Goal: Task Accomplishment & Management: Use online tool/utility

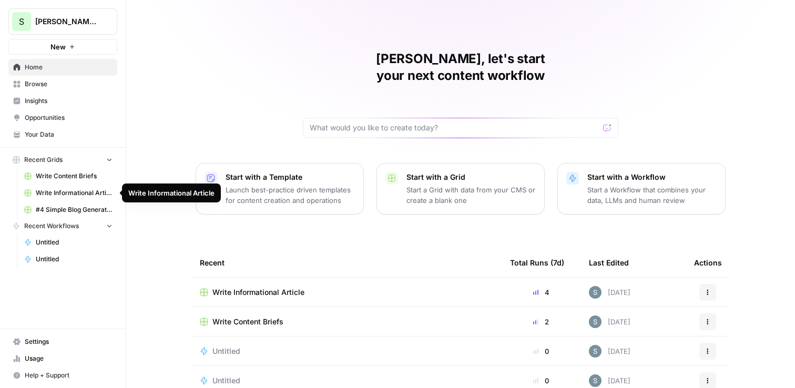
click at [85, 188] on span "Write Informational Article" at bounding box center [74, 192] width 77 height 9
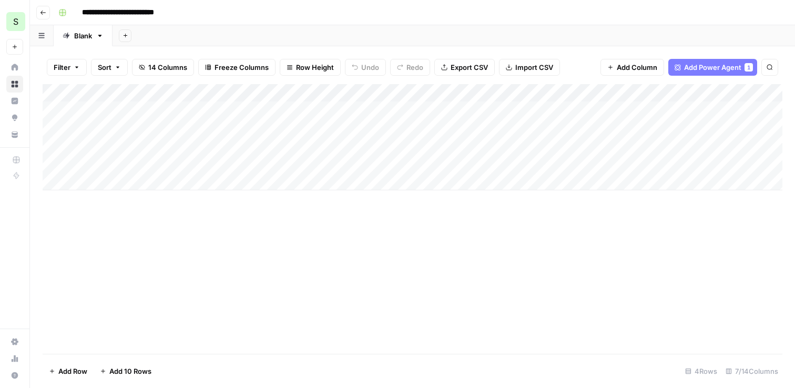
click at [528, 113] on div "Add Column" at bounding box center [413, 137] width 740 height 106
click at [463, 124] on div "Add Column" at bounding box center [413, 137] width 740 height 106
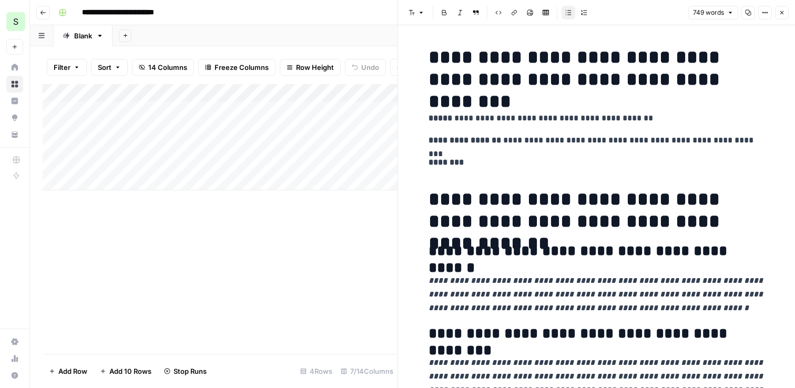
click at [780, 13] on icon "button" at bounding box center [782, 12] width 6 height 6
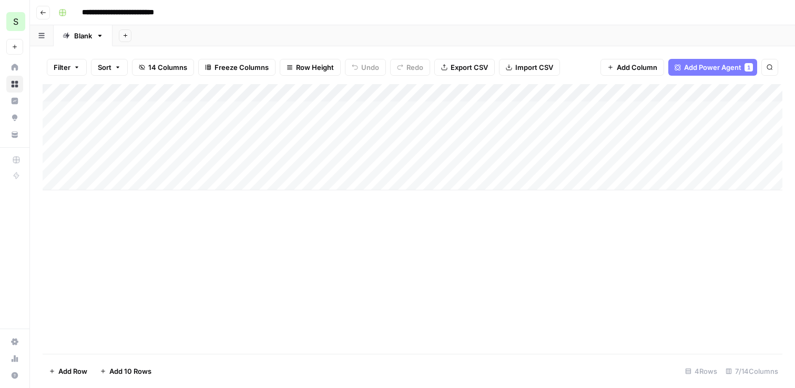
click at [516, 123] on div "Add Column" at bounding box center [413, 137] width 740 height 106
click at [537, 125] on div "Add Column" at bounding box center [413, 137] width 740 height 106
click at [539, 143] on div "Add Column" at bounding box center [413, 137] width 740 height 106
click at [543, 144] on div "Add Column" at bounding box center [413, 137] width 740 height 106
click at [545, 127] on div "Add Column" at bounding box center [413, 137] width 740 height 106
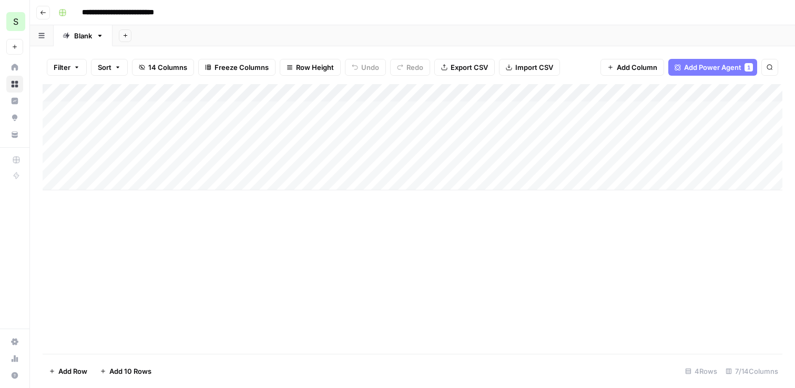
click at [544, 127] on div "Add Column" at bounding box center [413, 137] width 740 height 106
click at [597, 93] on div "Add Column" at bounding box center [413, 137] width 740 height 106
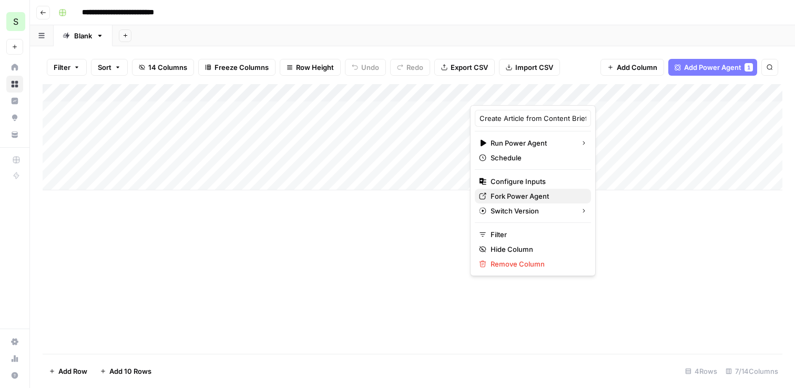
click at [508, 195] on span "Fork Power Agent" at bounding box center [537, 196] width 92 height 11
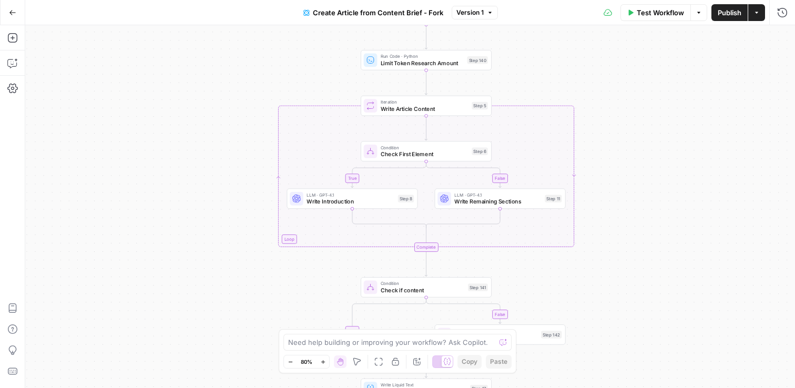
click at [394, 292] on span "Check if content" at bounding box center [423, 290] width 84 height 8
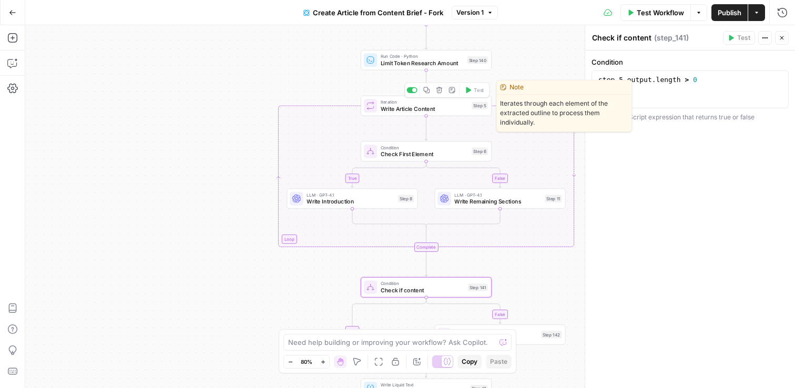
click at [425, 106] on span "Write Article Content" at bounding box center [425, 109] width 88 height 8
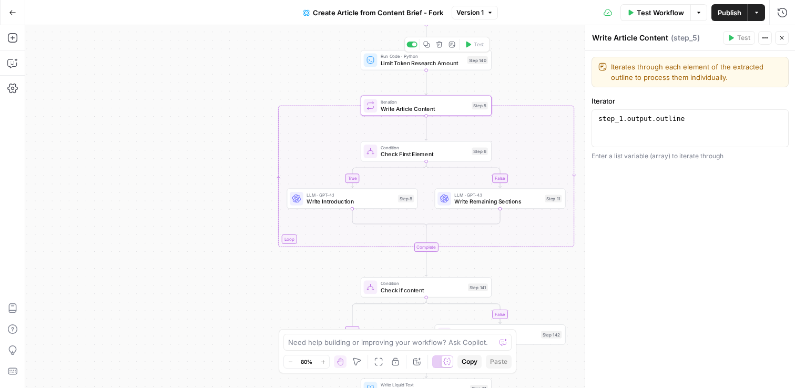
click at [427, 66] on span "Limit Token Research Amount" at bounding box center [422, 63] width 83 height 8
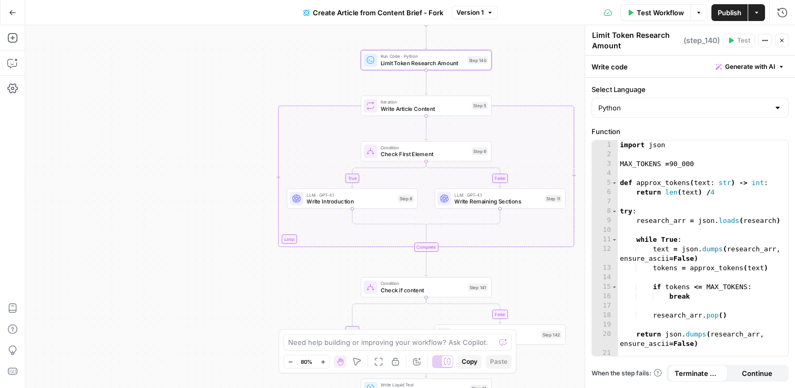
click at [780, 37] on icon "button" at bounding box center [782, 40] width 6 height 6
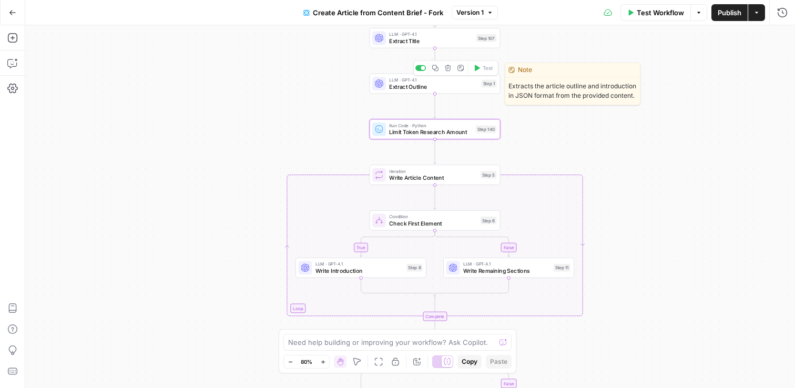
click at [423, 92] on div "LLM · GPT-4.1 Extract Outline Step 1 Copy step Delete step Edit Note Test" at bounding box center [435, 84] width 131 height 21
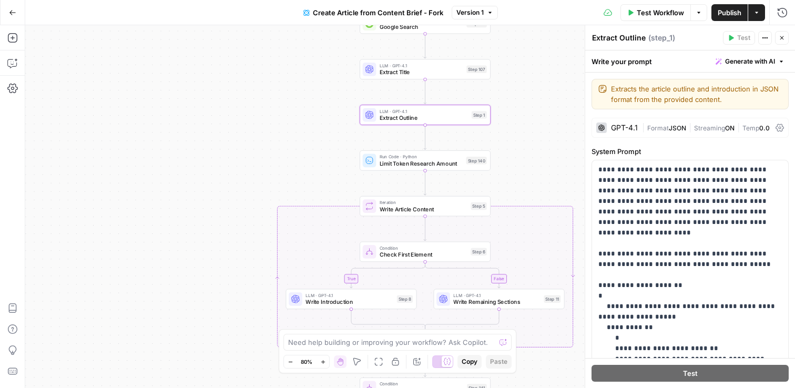
click at [426, 65] on span "LLM · GPT-4.1" at bounding box center [422, 65] width 84 height 7
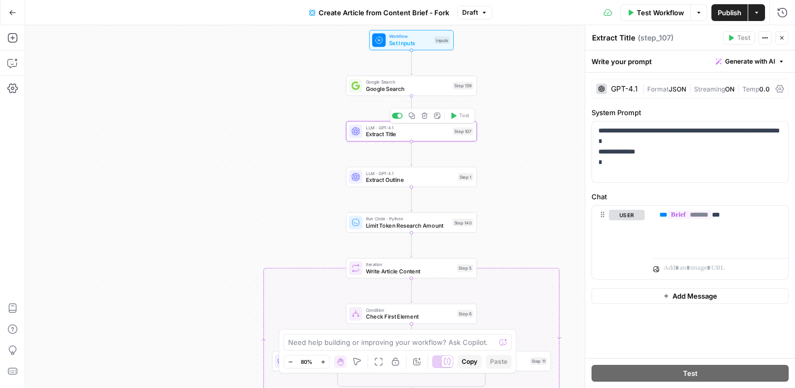
click at [374, 135] on span "Extract Title" at bounding box center [408, 134] width 84 height 8
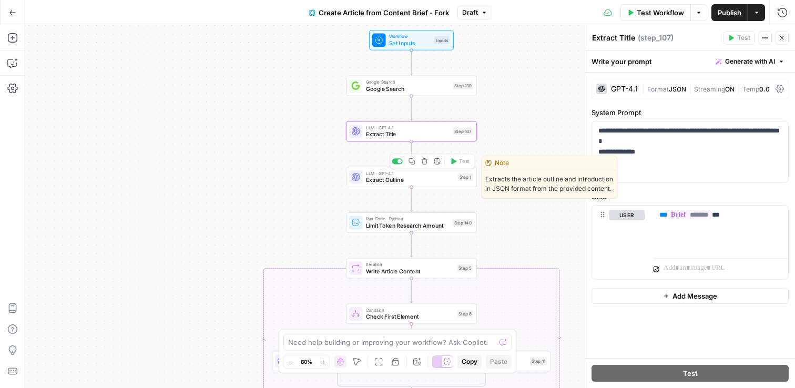
click at [392, 174] on span "LLM · GPT-4.1" at bounding box center [410, 173] width 89 height 7
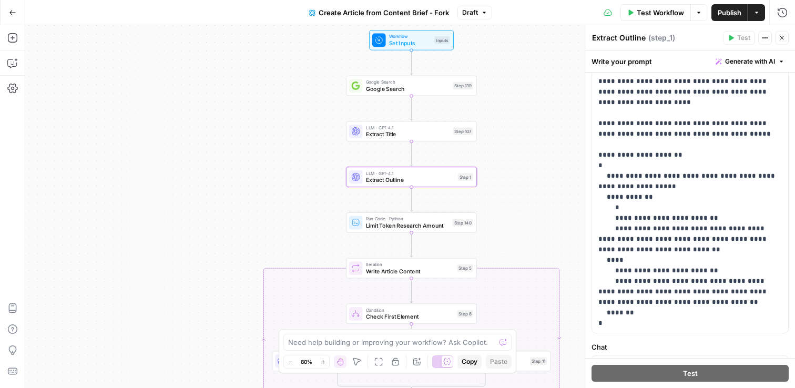
scroll to position [233, 0]
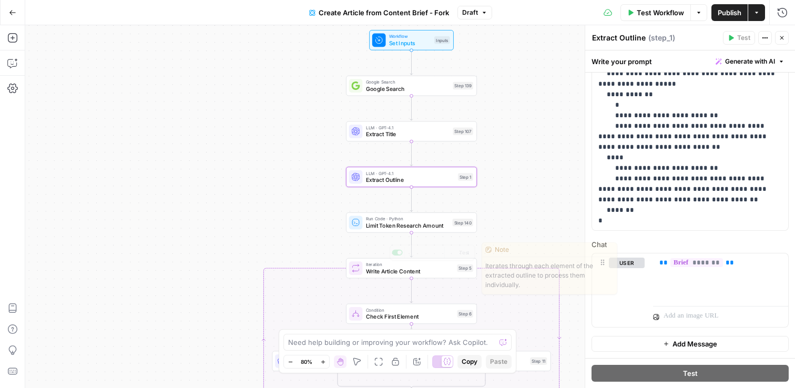
click at [411, 279] on icon "Edge from step_5 to step_6" at bounding box center [411, 290] width 3 height 25
click at [414, 266] on span "Iteration" at bounding box center [410, 264] width 88 height 7
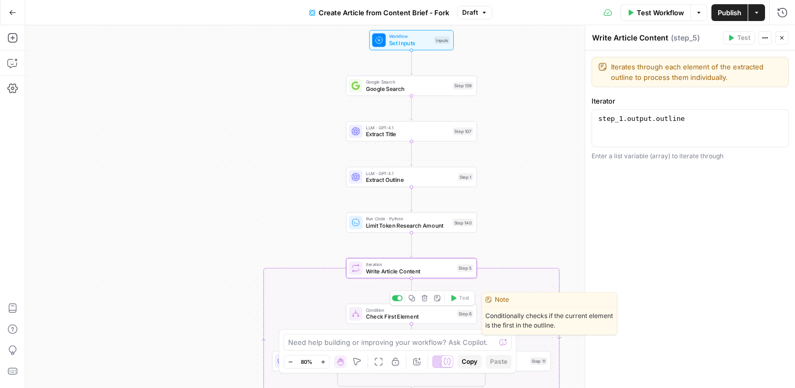
click at [428, 314] on span "Check First Element" at bounding box center [410, 316] width 88 height 8
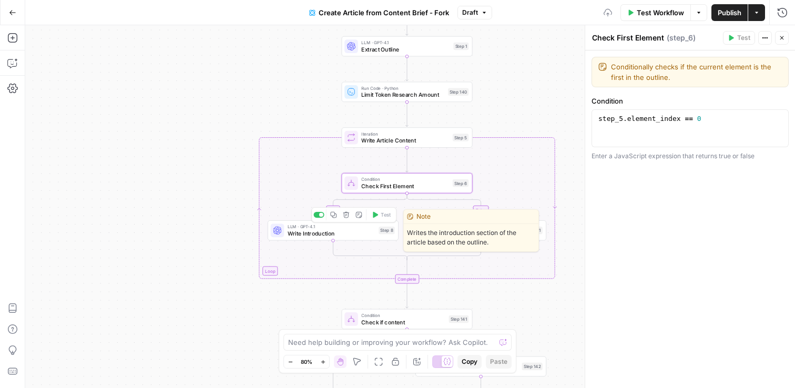
click at [326, 229] on span "Write Introduction" at bounding box center [332, 233] width 88 height 8
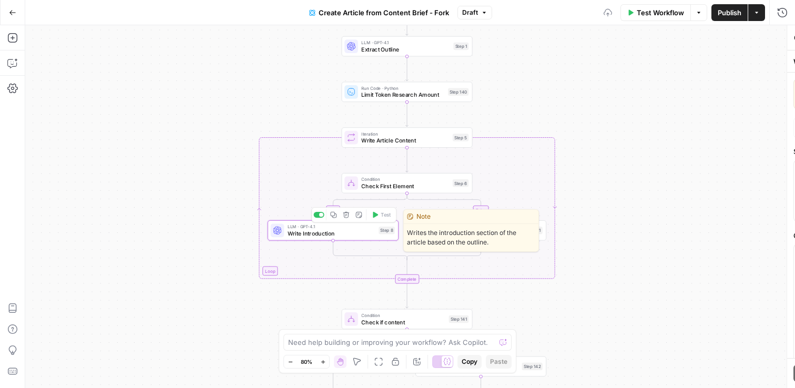
type textarea "Write Introduction"
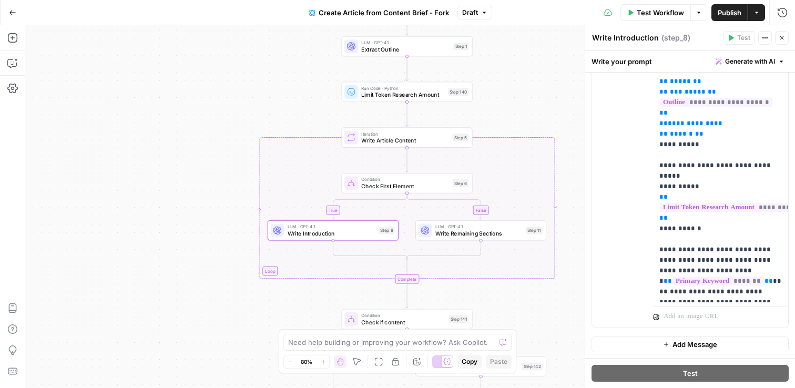
scroll to position [189, 0]
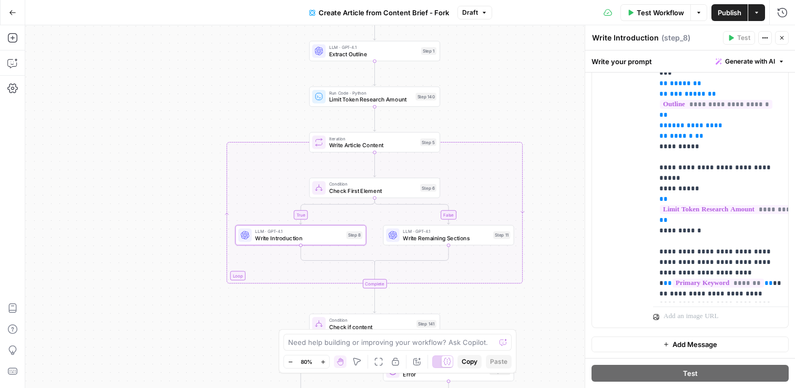
click at [445, 240] on span "Write Remaining Sections" at bounding box center [446, 238] width 87 height 8
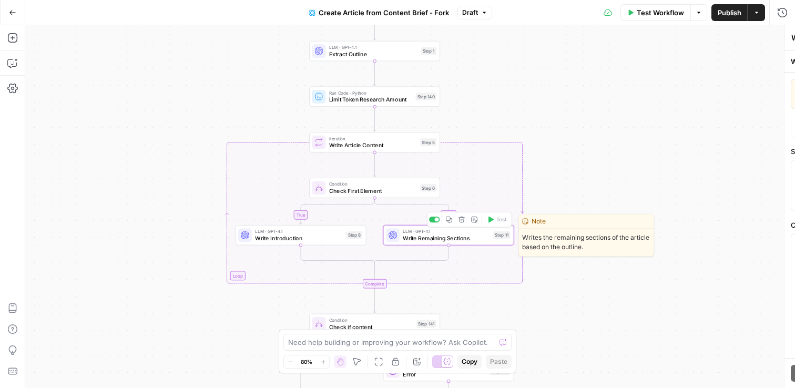
type textarea "Write Remaining Sections"
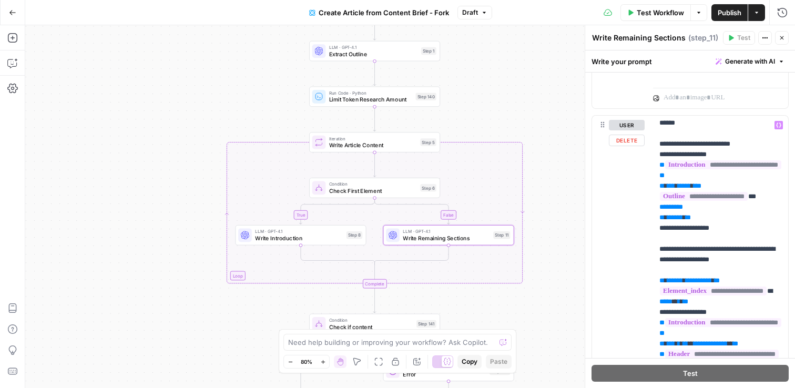
scroll to position [158, 0]
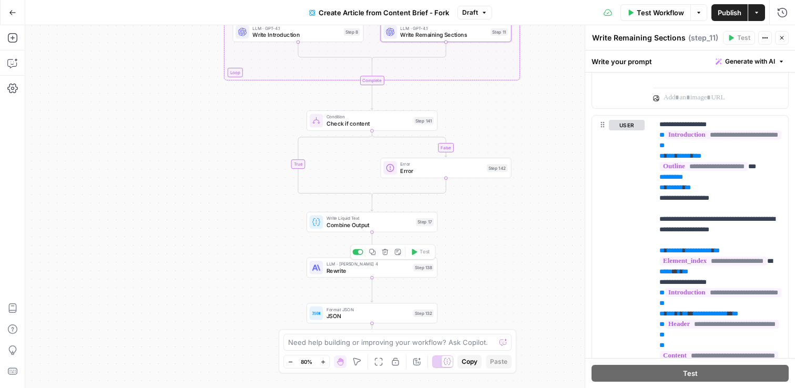
click at [353, 226] on span "Combine Output" at bounding box center [370, 225] width 86 height 8
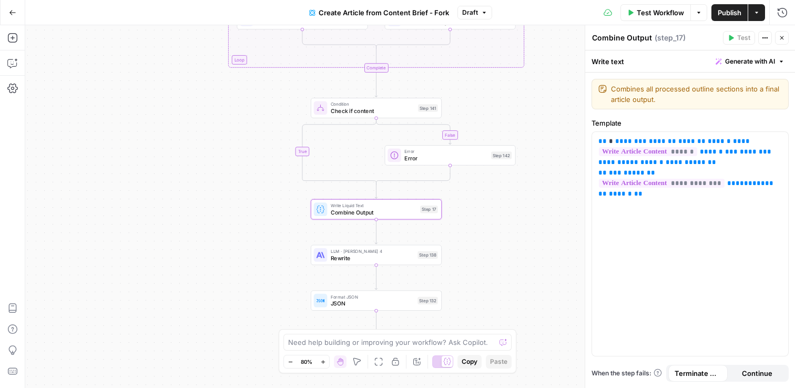
click at [372, 255] on span "Rewrite" at bounding box center [373, 258] width 84 height 8
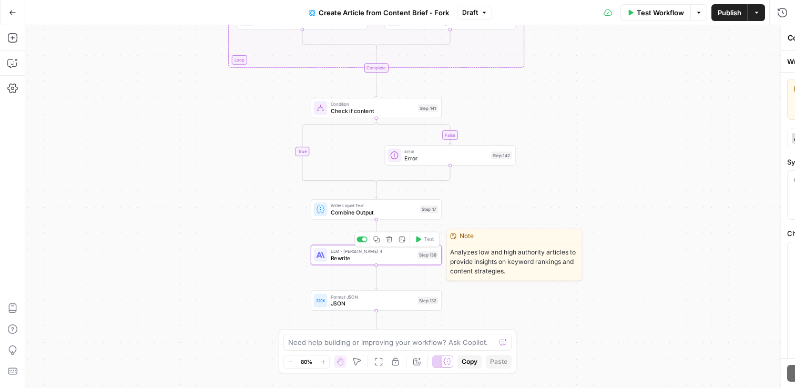
type textarea "Rewrite"
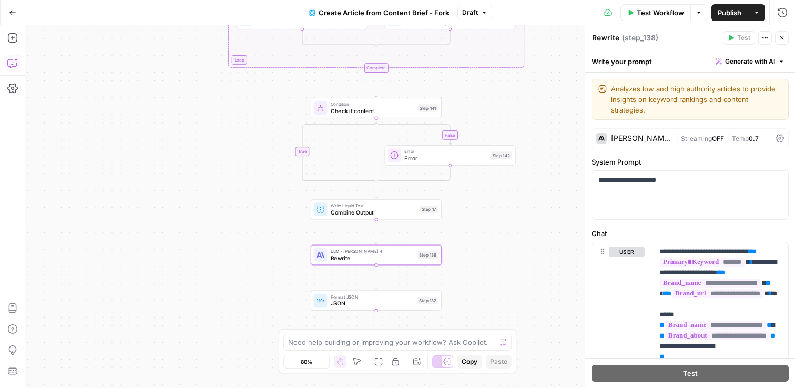
click at [15, 68] on button "Copilot" at bounding box center [12, 63] width 17 height 17
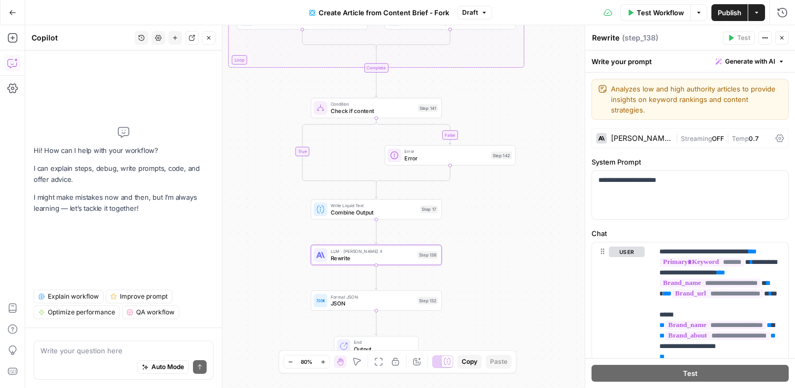
click at [87, 292] on span "Explain workflow" at bounding box center [73, 296] width 51 height 9
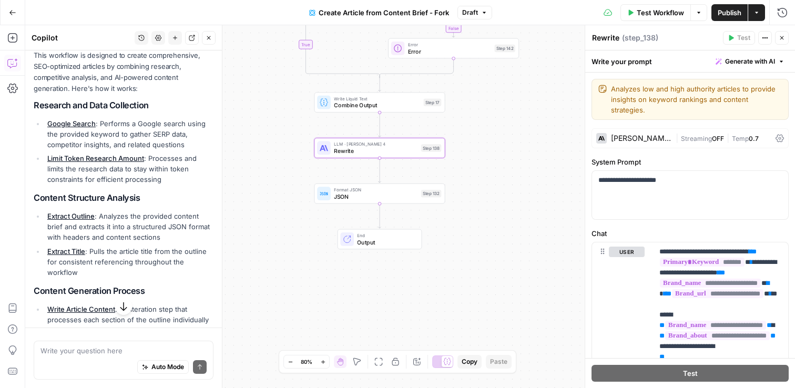
scroll to position [129, 0]
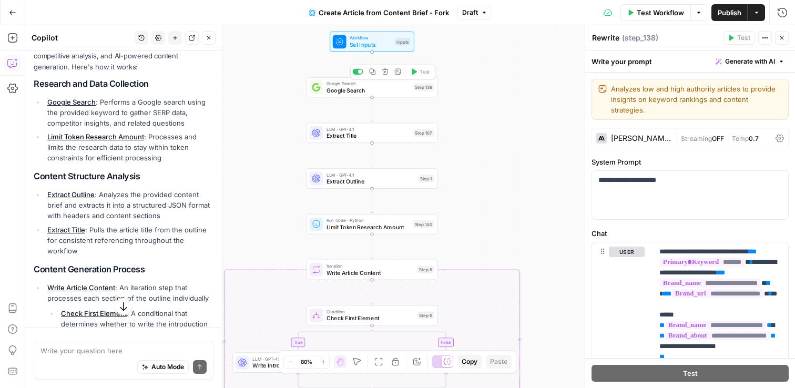
click at [374, 88] on span "Google Search" at bounding box center [369, 90] width 84 height 8
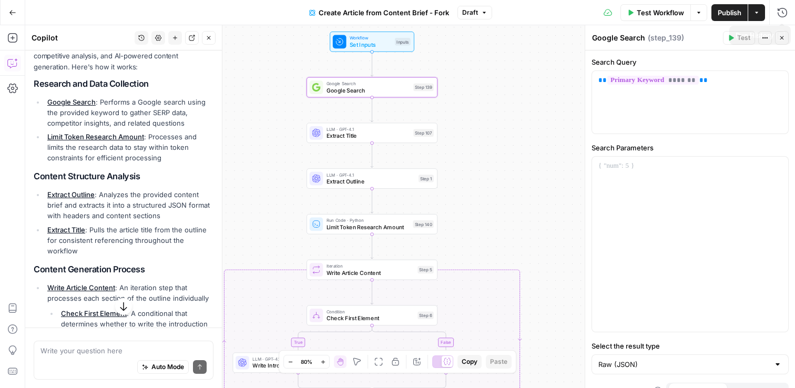
click at [783, 35] on icon "button" at bounding box center [782, 38] width 6 height 6
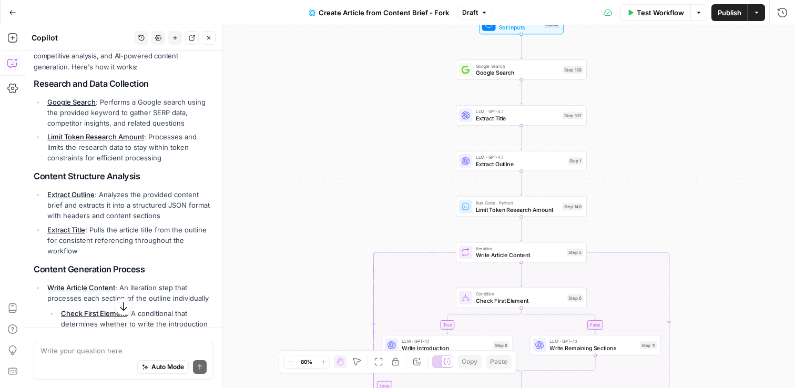
drag, startPoint x: 174, startPoint y: 215, endPoint x: 83, endPoint y: 185, distance: 95.6
click at [167, 223] on ul "Extract Outline : Analyzes the provided content brief and extracts it into a st…" at bounding box center [124, 222] width 180 height 67
drag, startPoint x: 180, startPoint y: 224, endPoint x: 75, endPoint y: 179, distance: 114.6
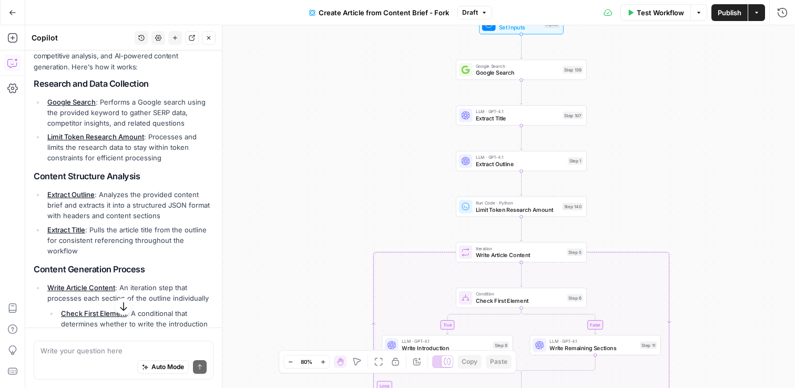
click at [166, 234] on li "Extract Title : Pulls the article title from the outline for consistent referen…" at bounding box center [129, 241] width 169 height 32
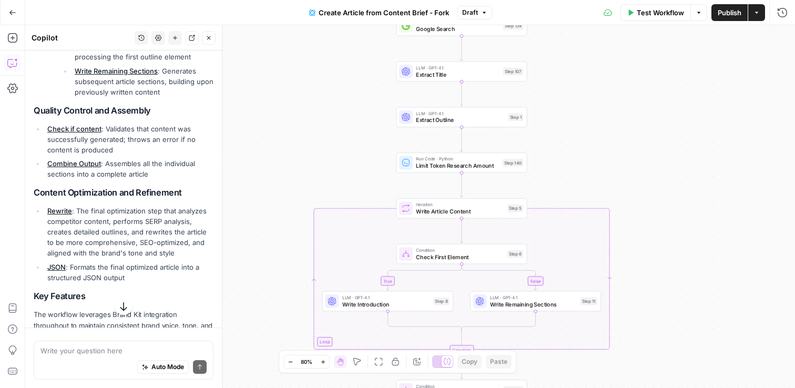
scroll to position [591, 0]
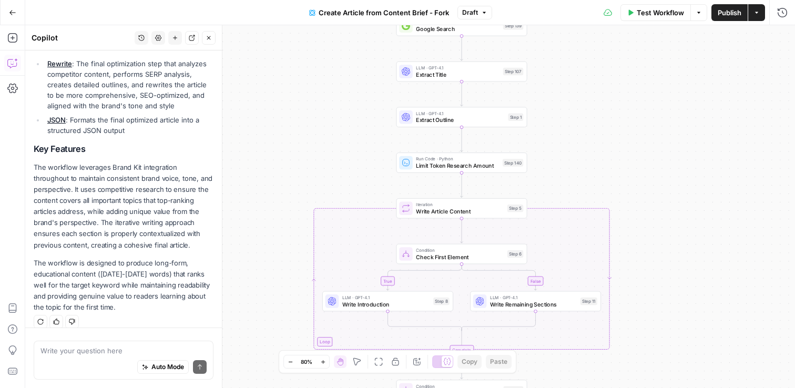
drag, startPoint x: 138, startPoint y: 311, endPoint x: 24, endPoint y: 164, distance: 186.7
click at [24, 164] on body "S Shanil Demo New Home Browse Insights Opportunities Your Data Recent Grids Wri…" at bounding box center [397, 194] width 795 height 388
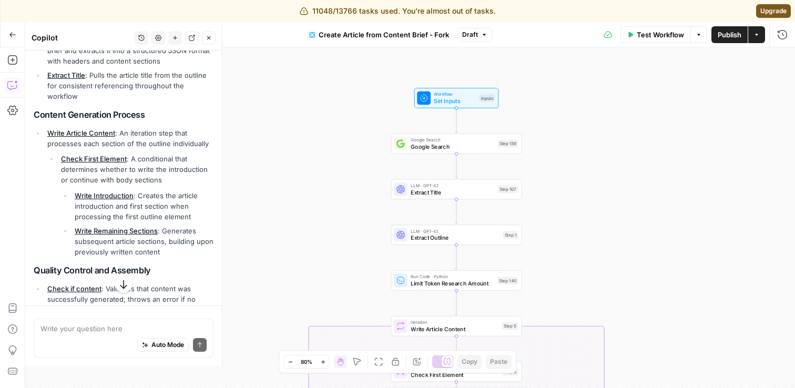
scroll to position [0, 0]
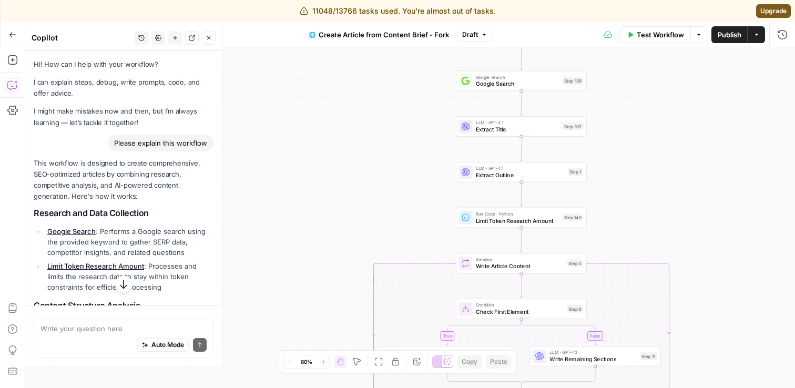
drag, startPoint x: 163, startPoint y: 197, endPoint x: 26, endPoint y: 62, distance: 191.6
click at [55, 124] on p "I might make mistakes now and then, but I’m always learning — let’s tackle it t…" at bounding box center [124, 117] width 180 height 22
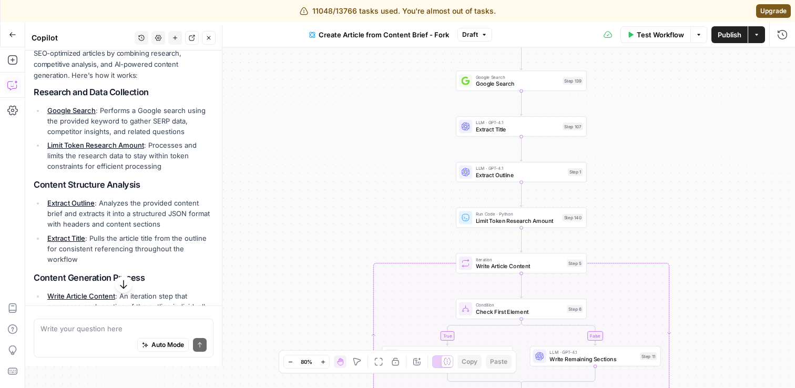
scroll to position [179, 0]
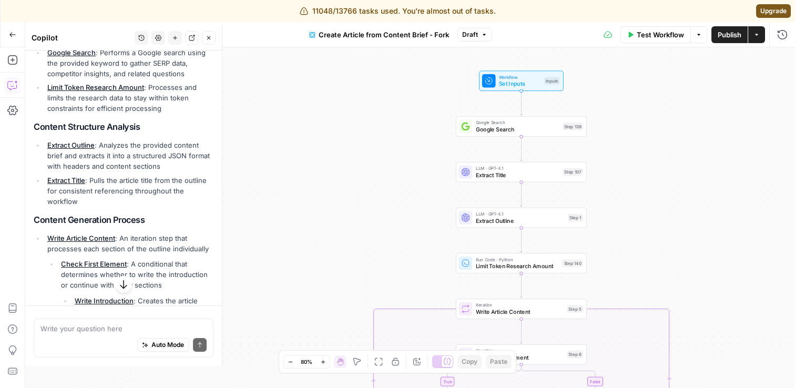
click at [317, 109] on div "true false false true Workflow Set Inputs Inputs Google Search Google Search St…" at bounding box center [410, 217] width 770 height 341
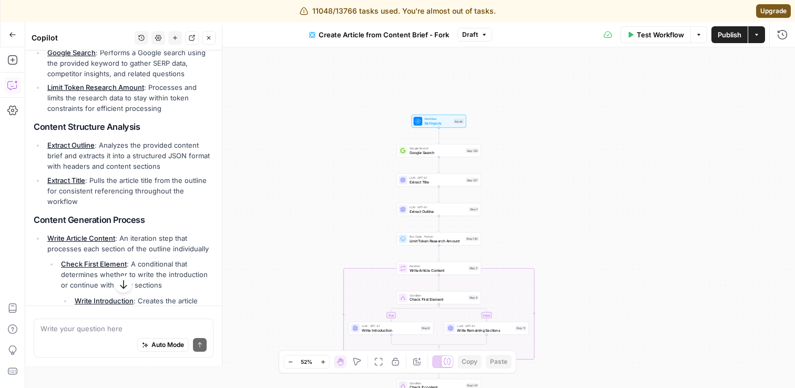
click at [774, 13] on div "Actions" at bounding box center [757, 12] width 37 height 18
click at [775, 11] on span "Upgrade" at bounding box center [774, 10] width 26 height 9
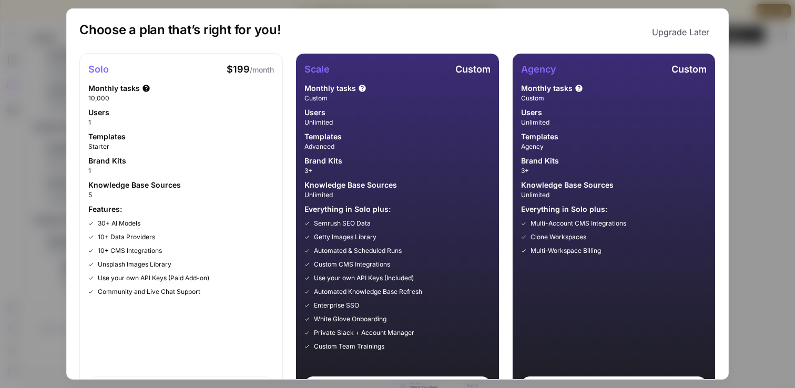
click at [760, 41] on div "Choose a plan that’s right for you! Upgrade Later Solo $199 /month Monthly task…" at bounding box center [397, 194] width 795 height 388
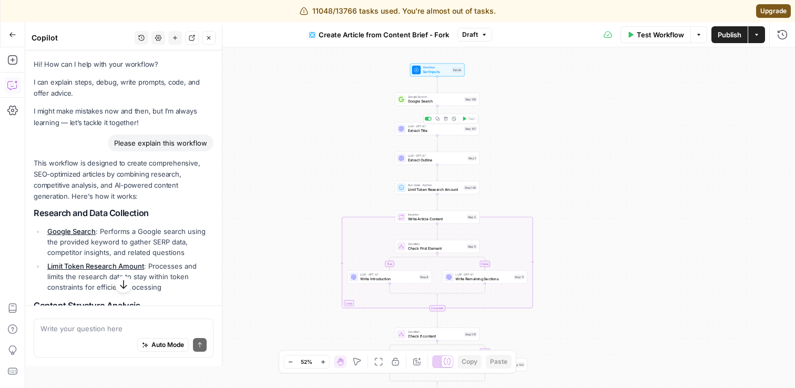
click at [433, 133] on span "Extract Title" at bounding box center [435, 130] width 54 height 5
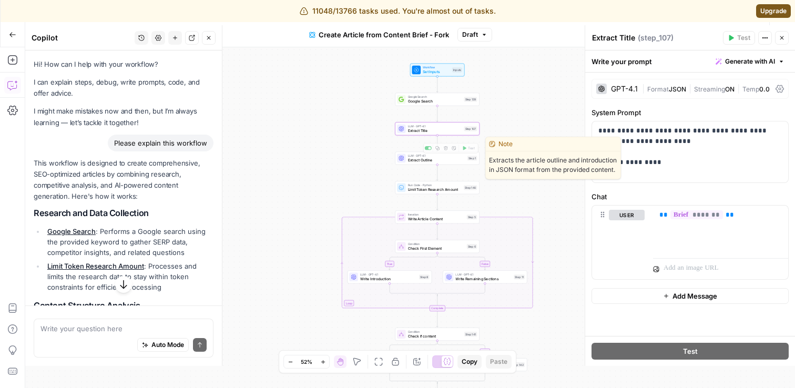
click at [420, 161] on span "Extract Outline" at bounding box center [436, 159] width 57 height 5
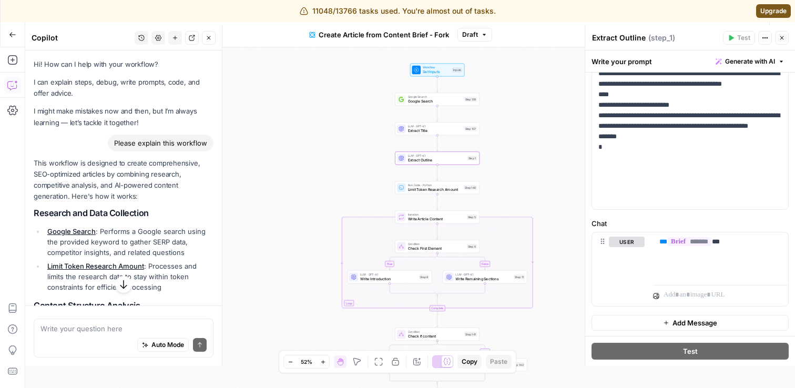
scroll to position [255, 0]
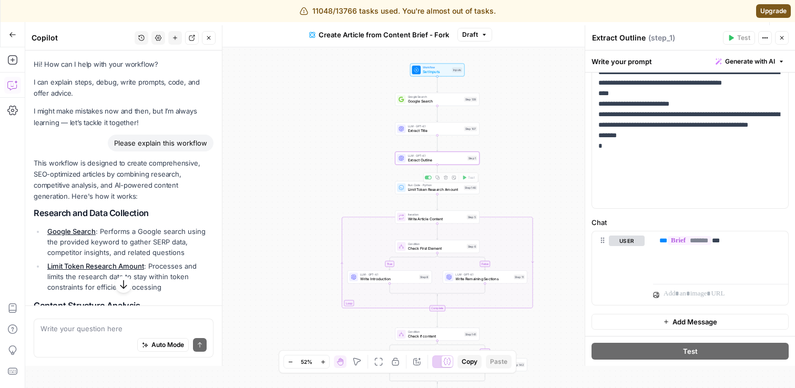
click at [409, 186] on span "Run Code · Python" at bounding box center [435, 185] width 54 height 4
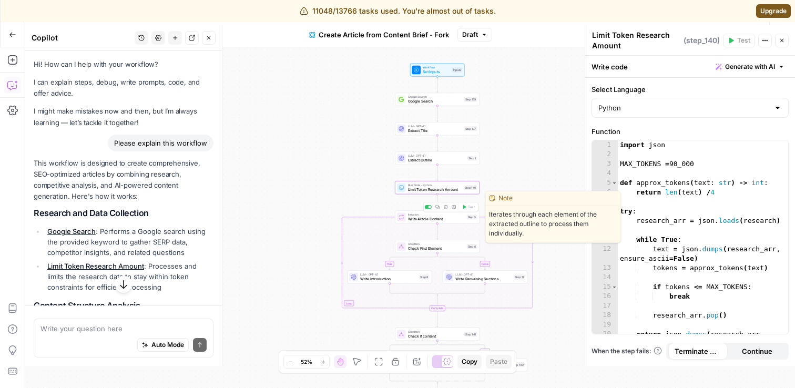
click at [417, 223] on div "Iteration Write Article Content Step 5 Copy step Delete step Edit Note Test" at bounding box center [437, 216] width 85 height 13
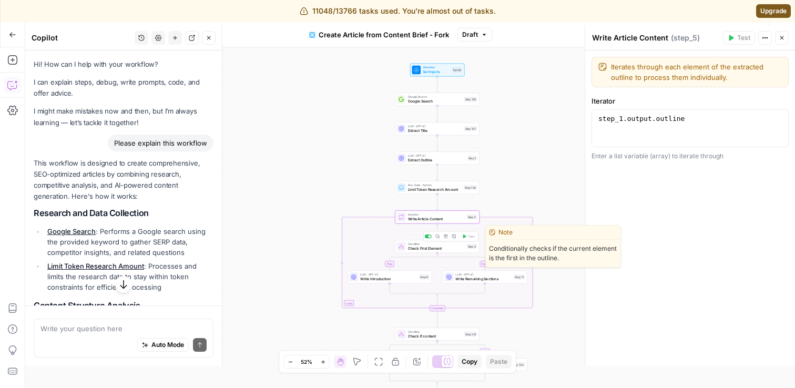
click at [413, 250] on span "Check First Element" at bounding box center [436, 248] width 57 height 5
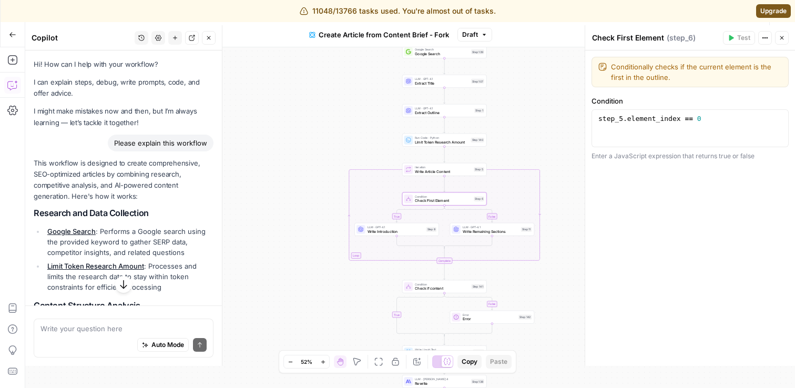
click at [431, 291] on div "Condition Check if content Step 141 Copy step Delete step Add Note Test" at bounding box center [444, 286] width 85 height 13
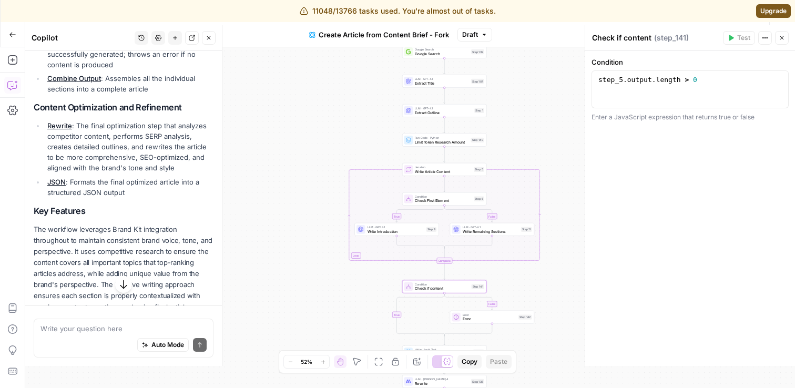
scroll to position [613, 0]
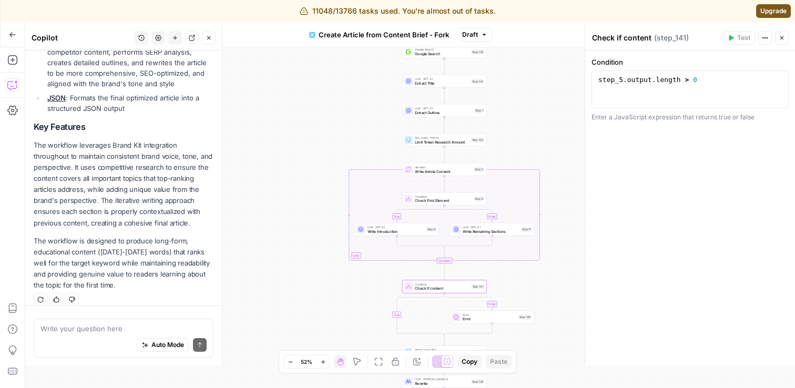
click at [95, 165] on p "The workflow leverages Brand Kit integration throughout to maintain consistent …" at bounding box center [124, 184] width 180 height 89
click at [157, 157] on p "The workflow leverages Brand Kit integration throughout to maintain consistent …" at bounding box center [124, 184] width 180 height 89
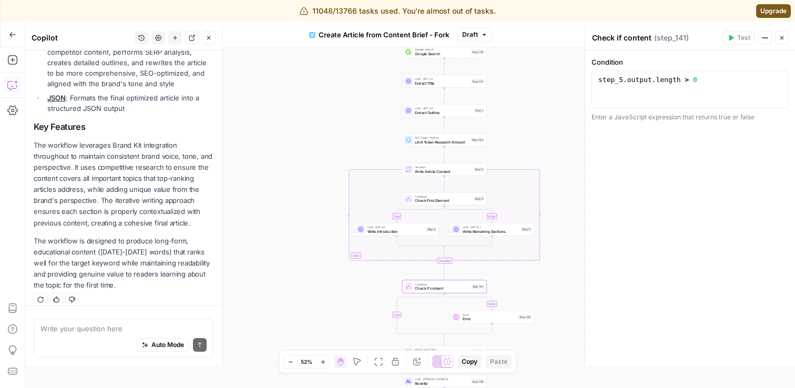
click at [134, 242] on p "The workflow is designed to produce long-form, educational content (1700-2000 w…" at bounding box center [124, 264] width 180 height 56
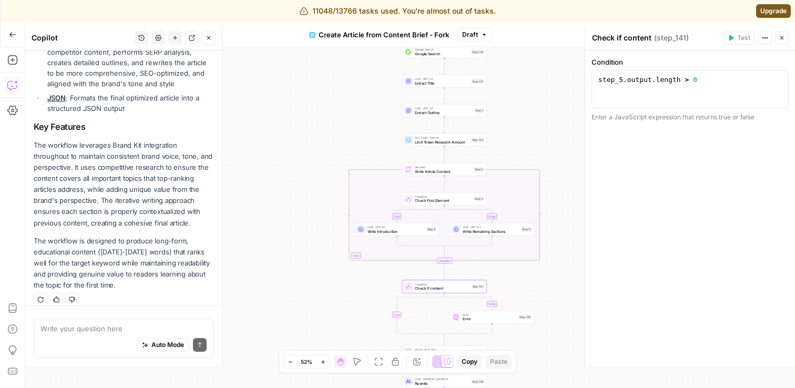
click at [134, 242] on p "The workflow is designed to produce long-form, educational content (1700-2000 w…" at bounding box center [124, 264] width 180 height 56
click at [134, 180] on p "The workflow leverages Brand Kit integration throughout to maintain consistent …" at bounding box center [124, 184] width 180 height 89
click at [74, 122] on h2 "Key Features" at bounding box center [124, 127] width 180 height 10
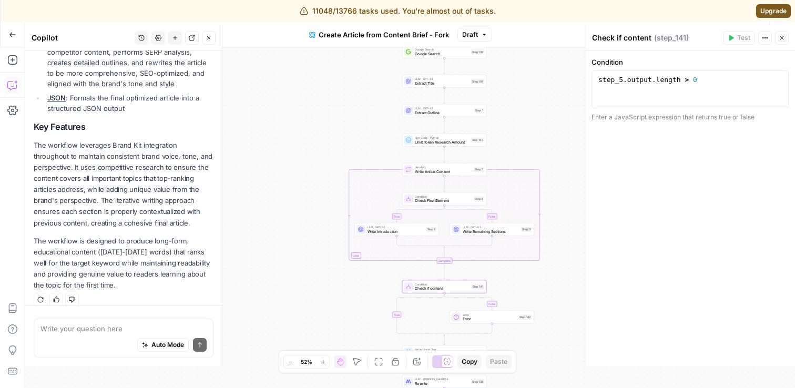
click at [74, 122] on h2 "Key Features" at bounding box center [124, 127] width 180 height 10
click at [98, 122] on h2 "Key Features" at bounding box center [124, 127] width 180 height 10
click at [292, 124] on div "true false false true Workflow Set Inputs Inputs Google Search Google Search St…" at bounding box center [410, 217] width 770 height 341
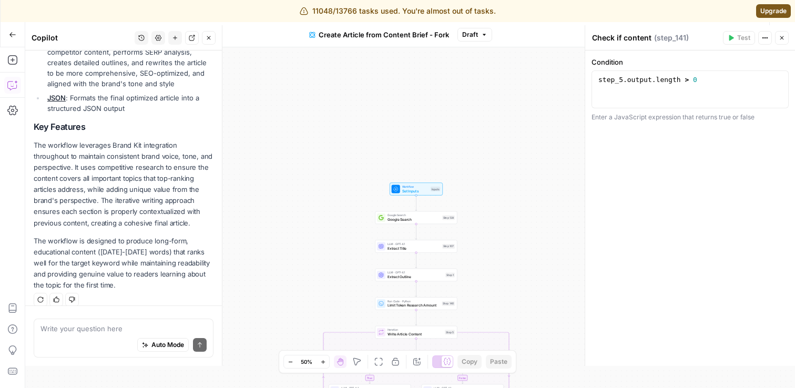
drag, startPoint x: 34, startPoint y: 163, endPoint x: 191, endPoint y: 280, distance: 196.5
copy div "This workflow is designed to create comprehensive, SEO-optimized articles by co…"
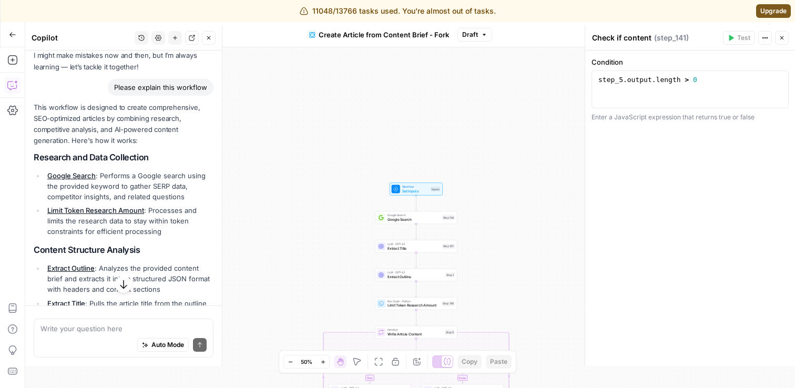
scroll to position [0, 0]
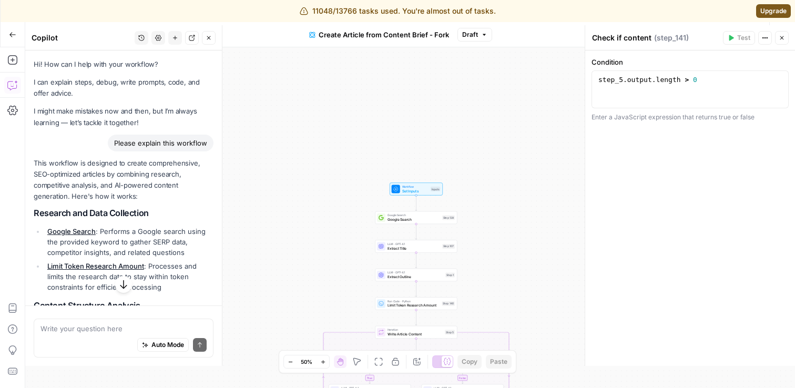
copy div "This workflow is designed to create comprehensive, SEO-optimized articles by co…"
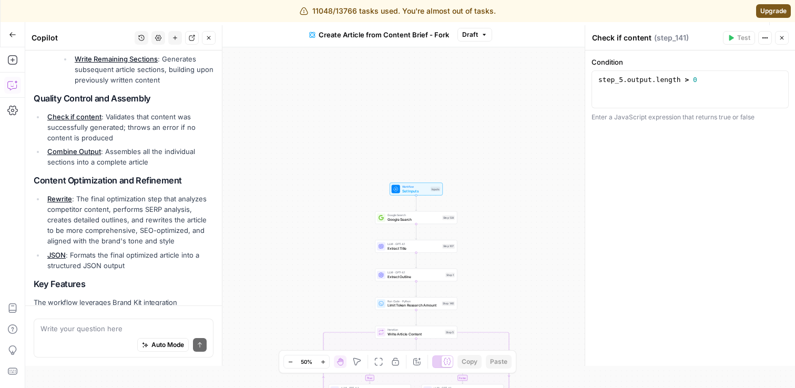
scroll to position [396, 0]
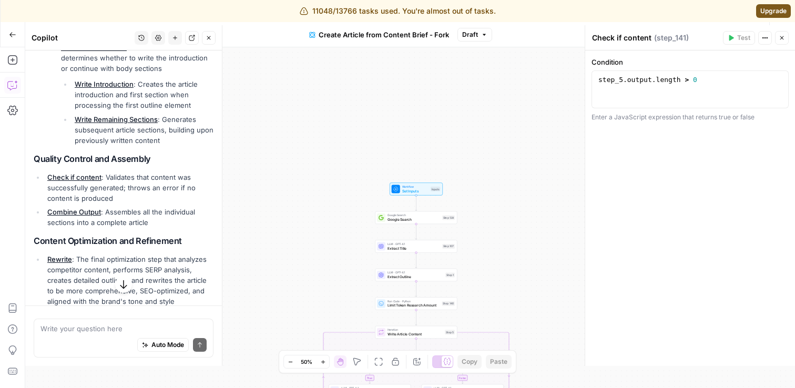
copy div "This workflow is designed to create comprehensive, SEO-optimized articles by co…"
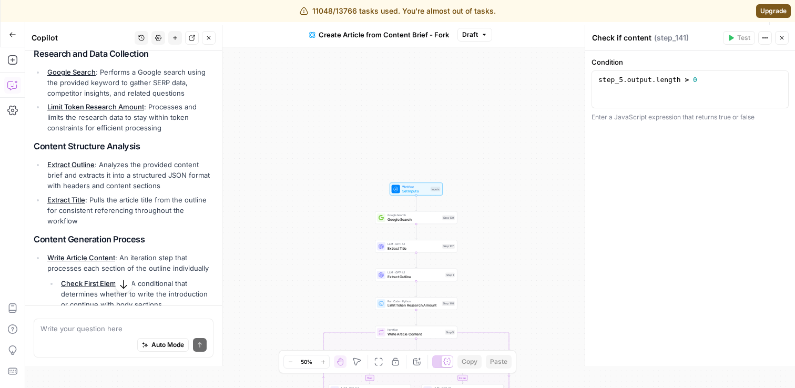
scroll to position [133, 0]
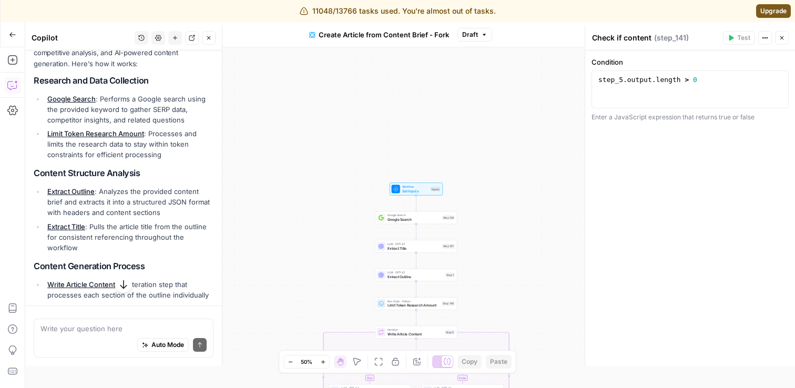
click at [18, 35] on button "Go Back" at bounding box center [12, 34] width 19 height 19
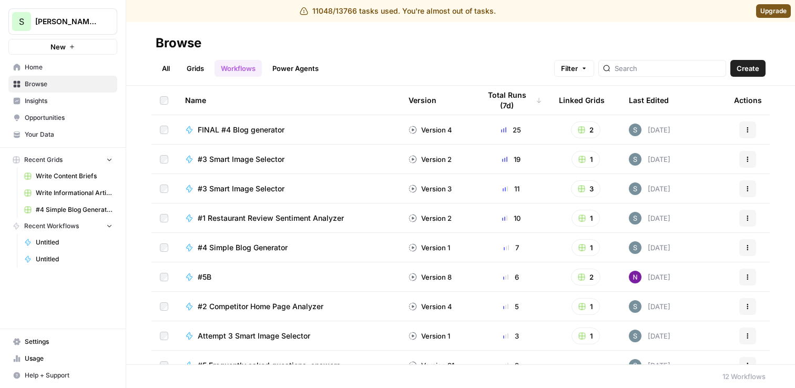
click at [87, 46] on button "New" at bounding box center [62, 47] width 109 height 16
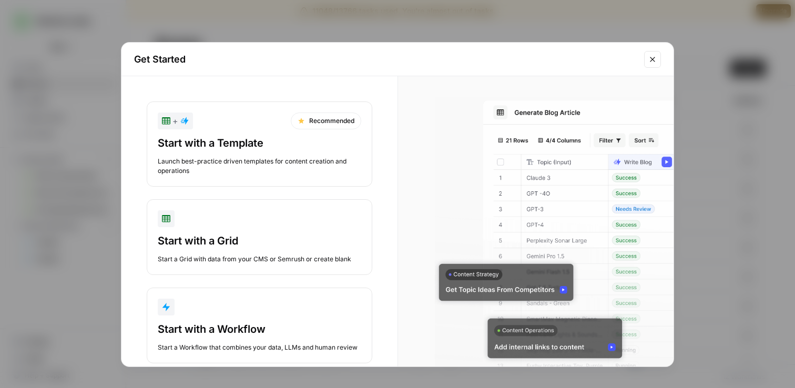
click at [236, 123] on div "+ Recommended" at bounding box center [260, 121] width 204 height 17
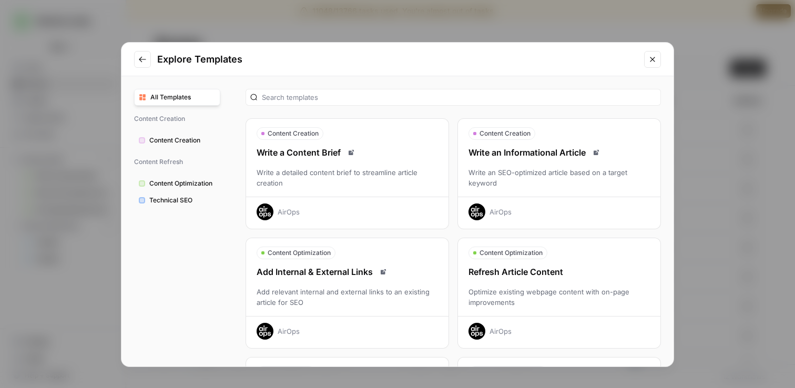
click at [192, 188] on button "Content Optimization" at bounding box center [177, 183] width 86 height 17
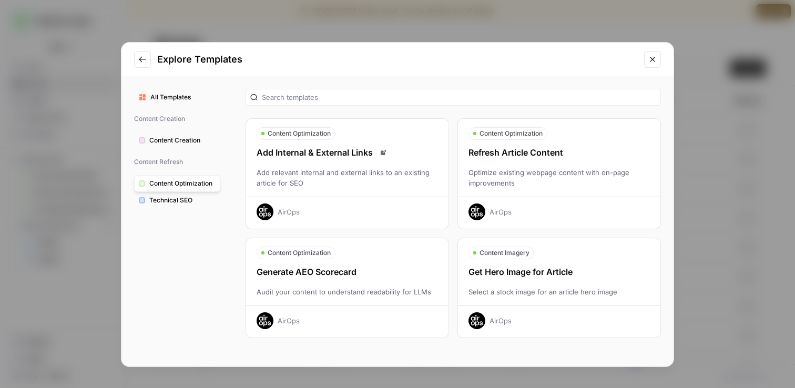
click at [552, 164] on div "Refresh Article Content Optimize existing webpage content with on-page improvem…" at bounding box center [559, 183] width 203 height 74
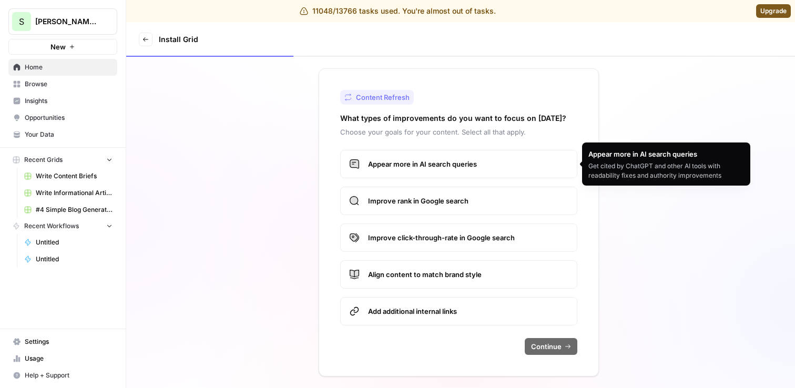
click at [477, 162] on span "Appear more in AI search queries" at bounding box center [468, 164] width 200 height 11
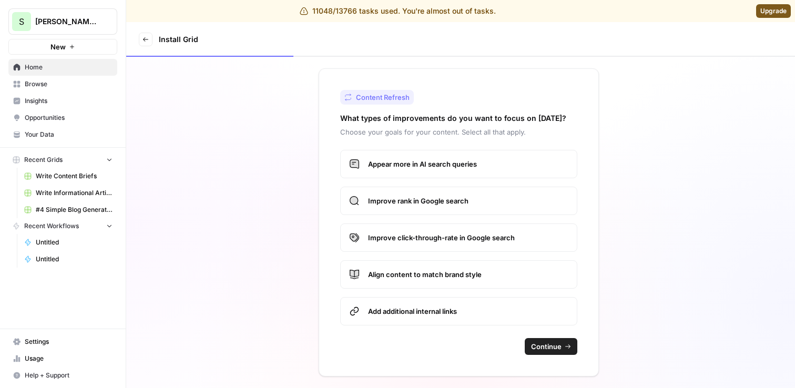
click at [443, 277] on span "Align content to match brand style" at bounding box center [468, 274] width 200 height 11
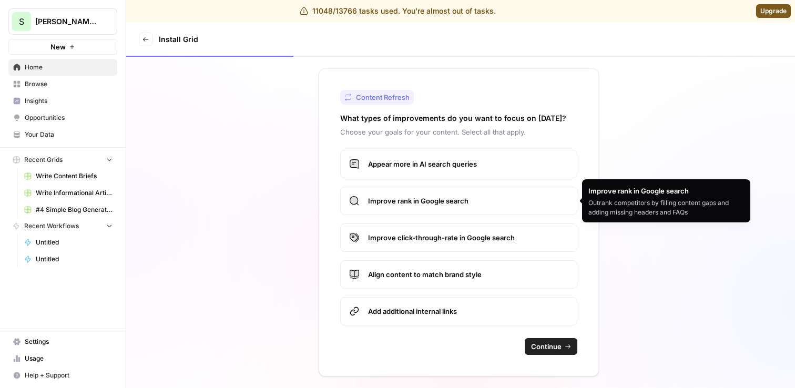
click at [467, 204] on span "Improve rank in Google search" at bounding box center [468, 201] width 200 height 11
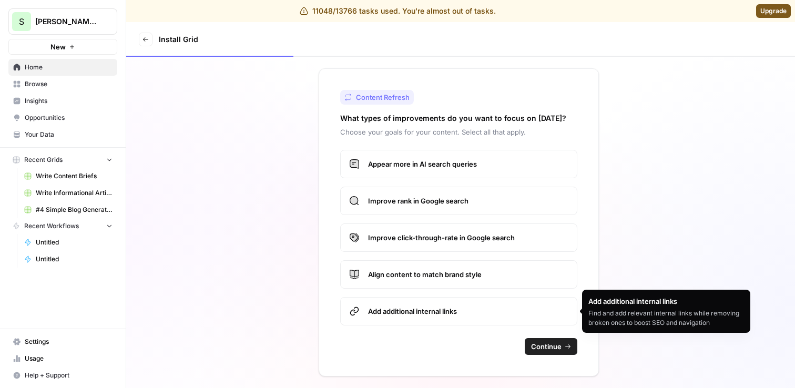
click at [543, 352] on button "Continue" at bounding box center [551, 346] width 53 height 17
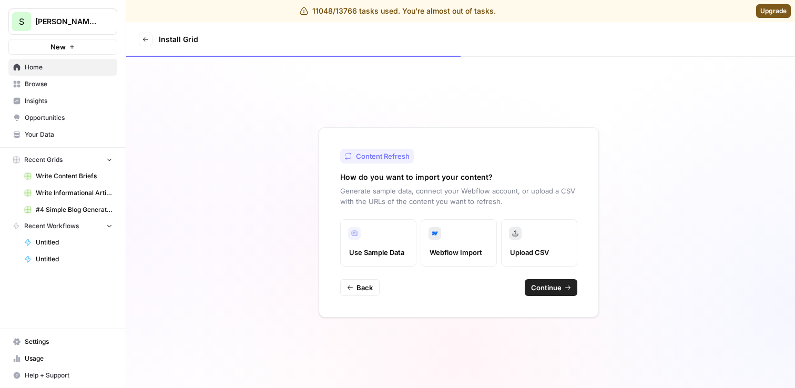
click at [561, 285] on span "Continue" at bounding box center [546, 287] width 31 height 11
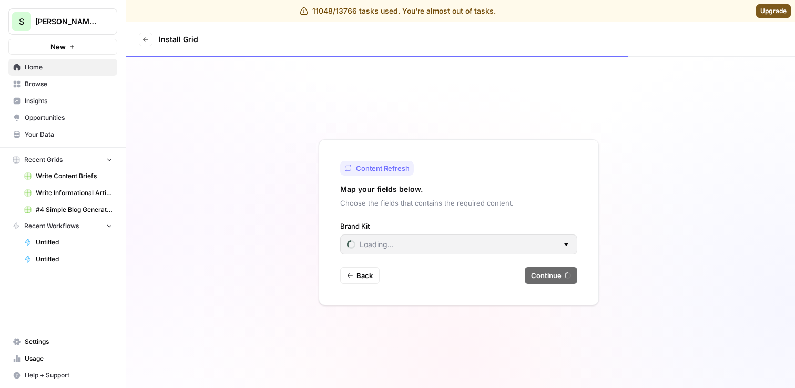
type input "AirOps"
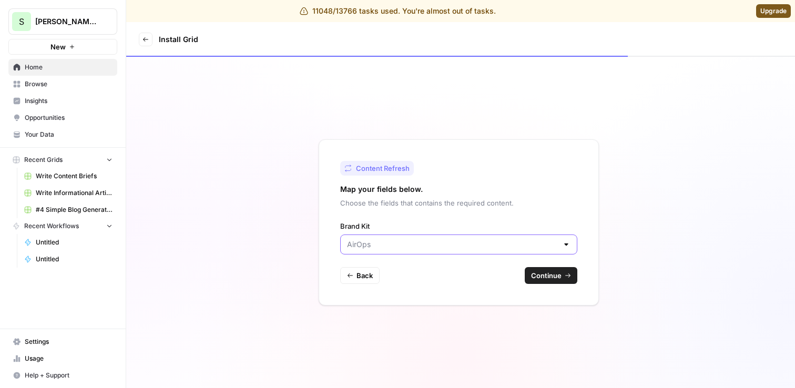
click at [477, 248] on input "Brand Kit" at bounding box center [452, 244] width 211 height 11
click at [457, 282] on span "Gong" at bounding box center [456, 285] width 215 height 11
type input "Gong"
click at [532, 274] on span "Continue" at bounding box center [546, 275] width 31 height 11
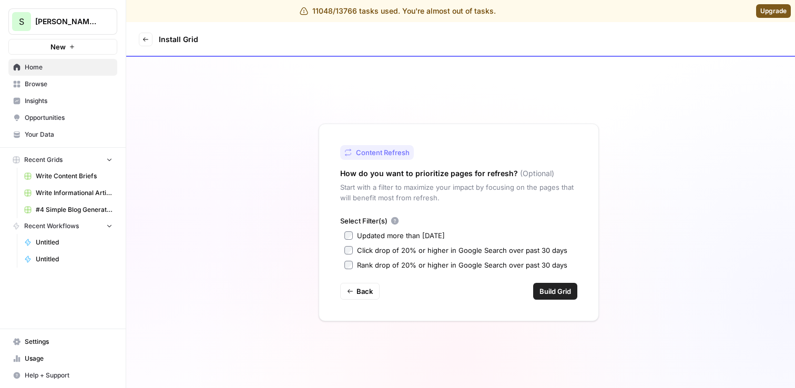
click at [376, 235] on div "Updated more than 90 days ago" at bounding box center [401, 235] width 88 height 11
click at [371, 264] on div "Rank drop of 20% or higher in Google Search over past 30 days" at bounding box center [462, 265] width 210 height 11
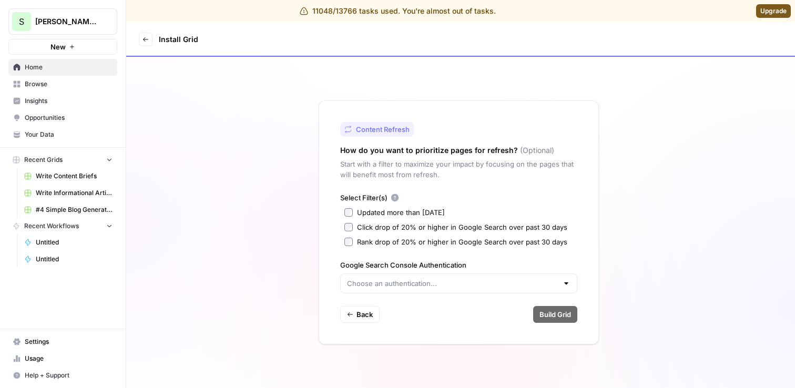
click at [389, 228] on div "Click drop of 20% or higher in Google Search over past 30 days" at bounding box center [462, 227] width 210 height 11
click at [433, 291] on div at bounding box center [458, 284] width 237 height 20
click at [497, 227] on div "Click drop of 20% or higher in Google Search over past 30 days" at bounding box center [462, 227] width 210 height 11
click at [355, 308] on button "Back" at bounding box center [359, 314] width 39 height 17
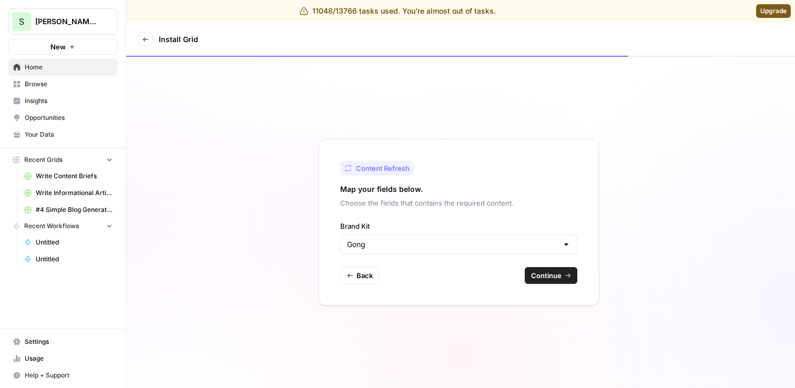
click at [148, 36] on icon at bounding box center [146, 39] width 6 height 6
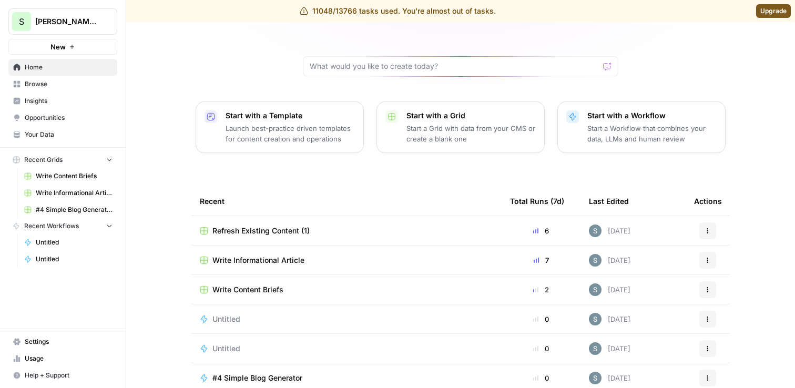
scroll to position [118, 0]
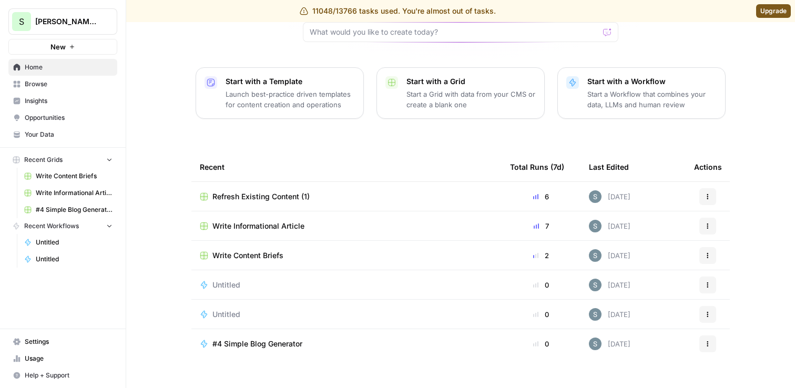
click at [248, 191] on span "Refresh Existing Content (1)" at bounding box center [261, 196] width 97 height 11
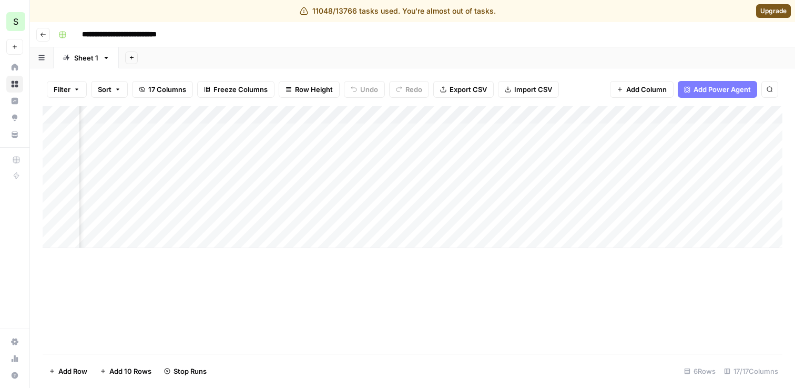
scroll to position [0, 308]
click at [454, 130] on div "Add Column" at bounding box center [413, 177] width 740 height 142
click at [453, 132] on div "Add Column" at bounding box center [413, 177] width 740 height 142
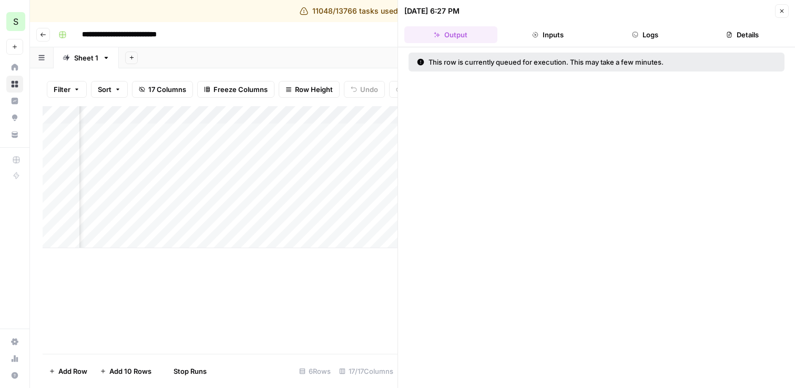
click at [776, 9] on button "Close" at bounding box center [782, 11] width 14 height 14
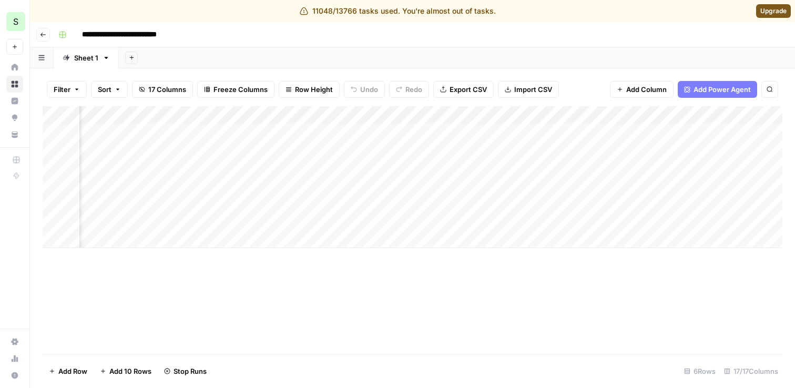
click at [454, 147] on div "Add Column" at bounding box center [413, 177] width 740 height 142
click at [454, 170] on div "Add Column" at bounding box center [413, 177] width 740 height 142
click at [457, 188] on div "Add Column" at bounding box center [413, 177] width 740 height 142
click at [457, 203] on div "Add Column" at bounding box center [413, 177] width 740 height 142
click at [452, 218] on div "Add Column" at bounding box center [413, 177] width 740 height 142
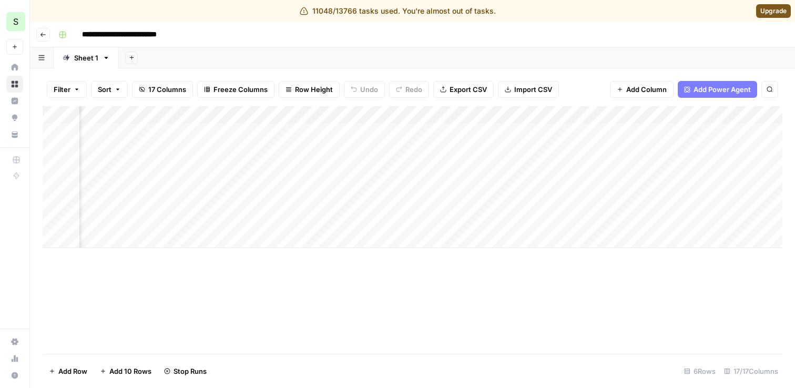
click at [453, 222] on div "Add Column" at bounding box center [413, 177] width 740 height 142
click at [606, 117] on div "Add Column" at bounding box center [413, 177] width 740 height 142
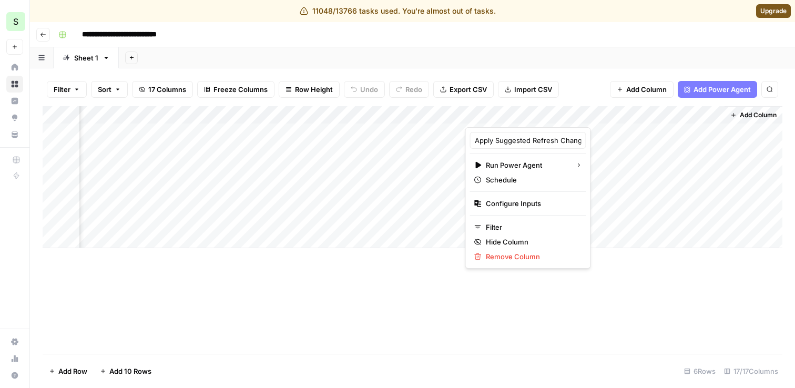
click at [602, 116] on div at bounding box center [548, 116] width 164 height 21
click at [350, 115] on div "Add Column" at bounding box center [413, 177] width 740 height 142
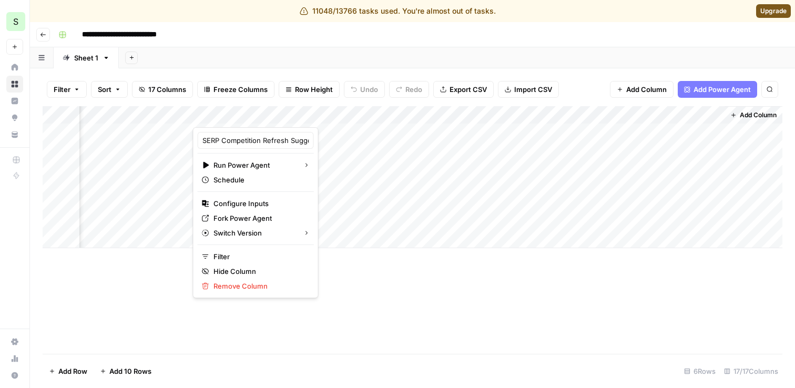
click at [609, 114] on div "Add Column" at bounding box center [413, 177] width 740 height 142
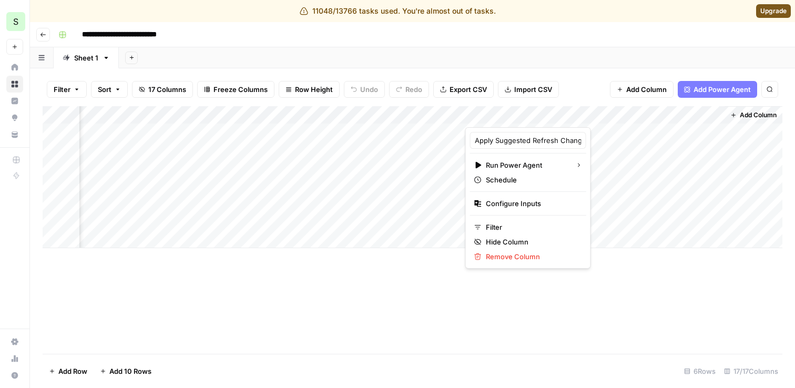
click at [348, 115] on div "Add Column" at bounding box center [413, 177] width 740 height 142
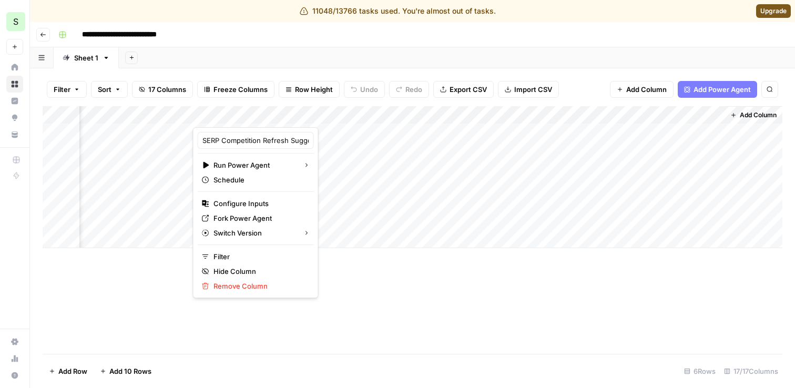
click at [407, 303] on div "Add Column" at bounding box center [413, 230] width 740 height 248
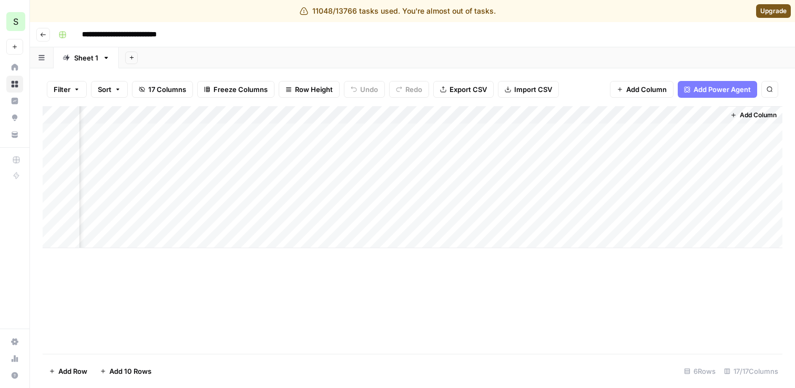
click at [609, 115] on div "Add Column" at bounding box center [413, 177] width 740 height 142
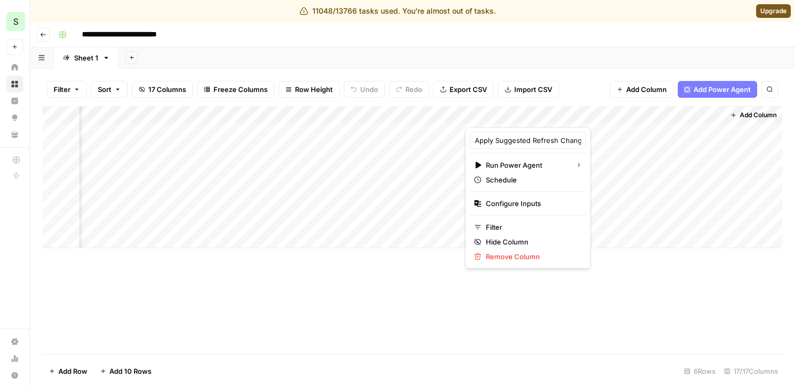
click at [412, 277] on div "Add Column" at bounding box center [413, 230] width 740 height 248
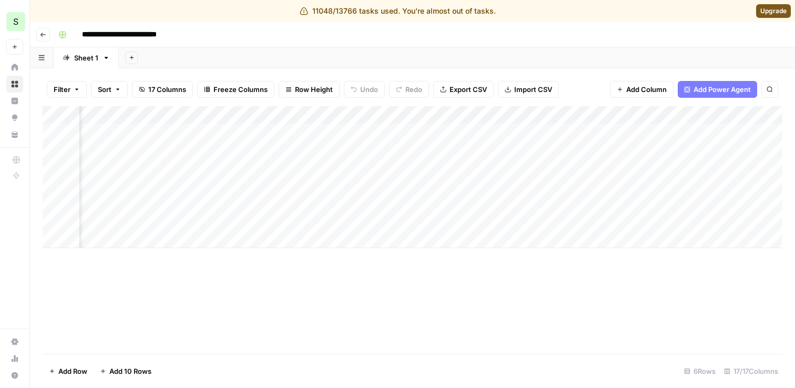
scroll to position [0, 884]
click at [473, 116] on div "Add Column" at bounding box center [413, 177] width 740 height 142
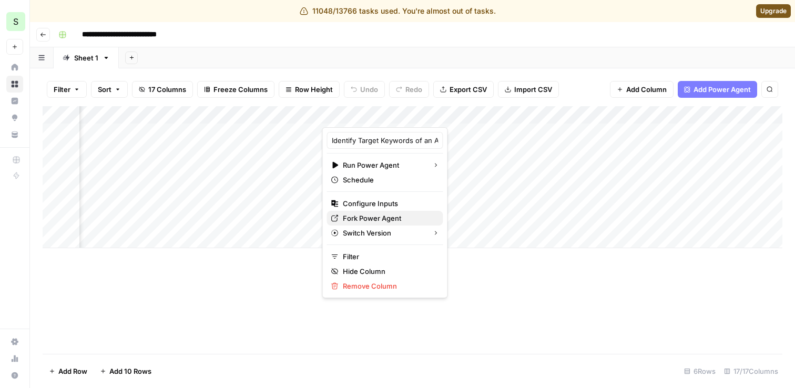
click at [360, 224] on button "Fork Power Agent" at bounding box center [385, 218] width 116 height 15
